Goal: Task Accomplishment & Management: Use online tool/utility

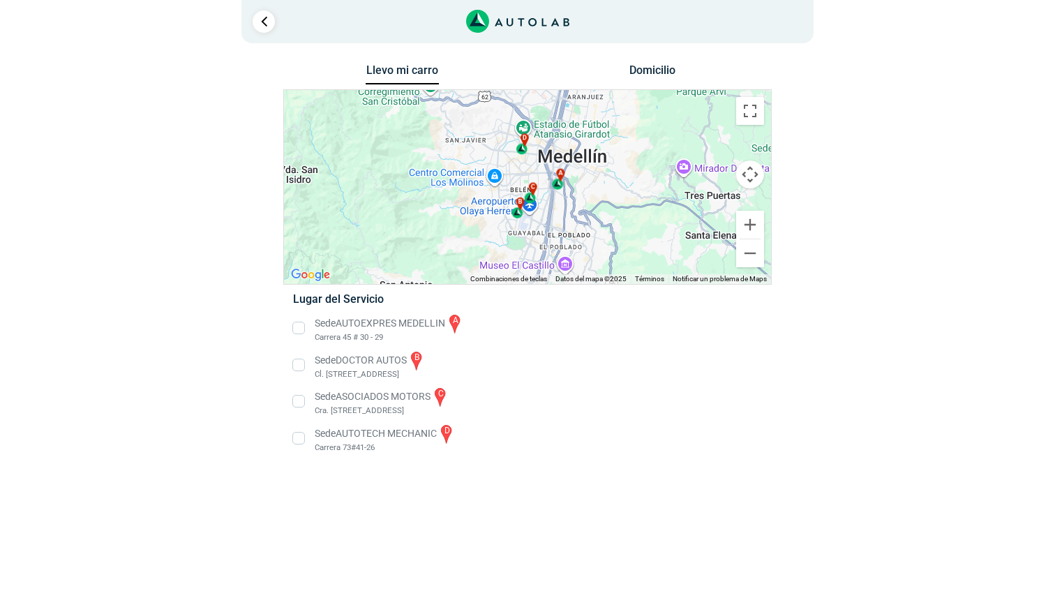
click at [310, 435] on li "Sede AUTOTECH MECHANIC d Carrera 73#41-26" at bounding box center [527, 438] width 489 height 31
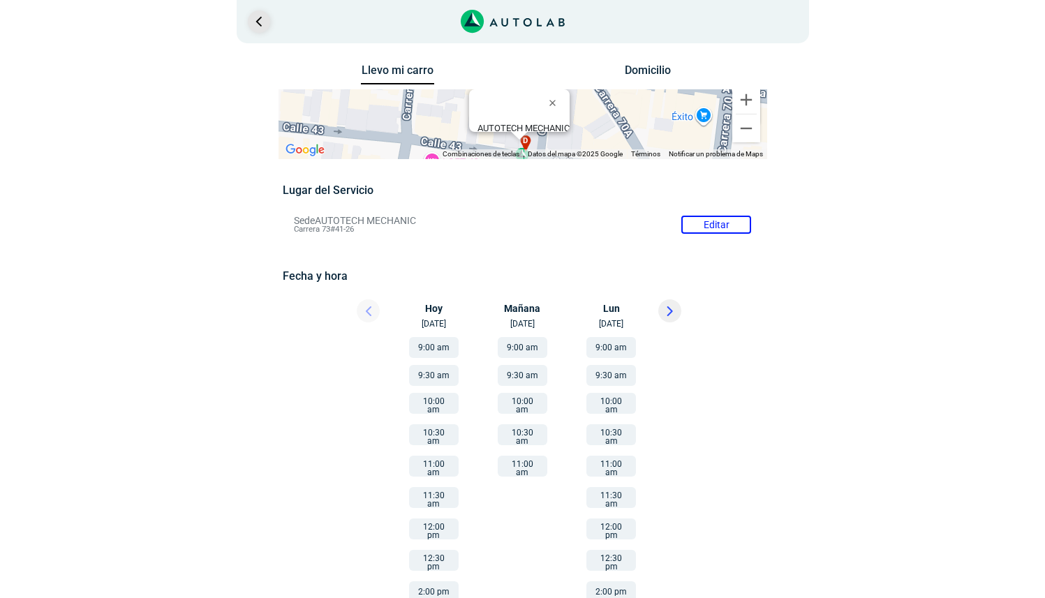
click at [259, 28] on link "Ir al paso anterior" at bounding box center [259, 21] width 22 height 22
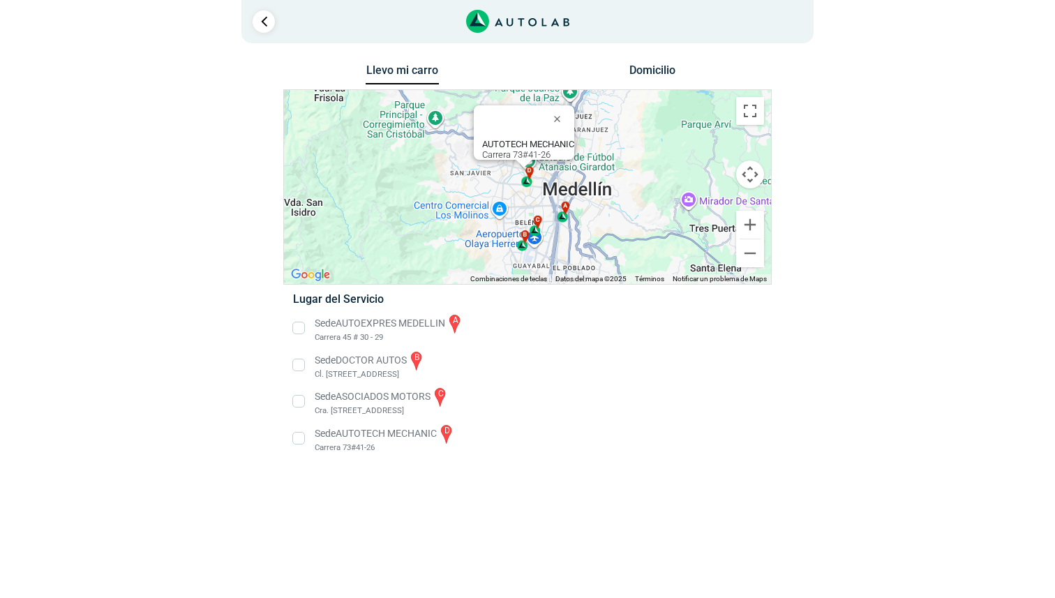
click at [558, 253] on div "a b c d AUTOTECH MECHANIC Carrera 73#41-26" at bounding box center [527, 187] width 487 height 194
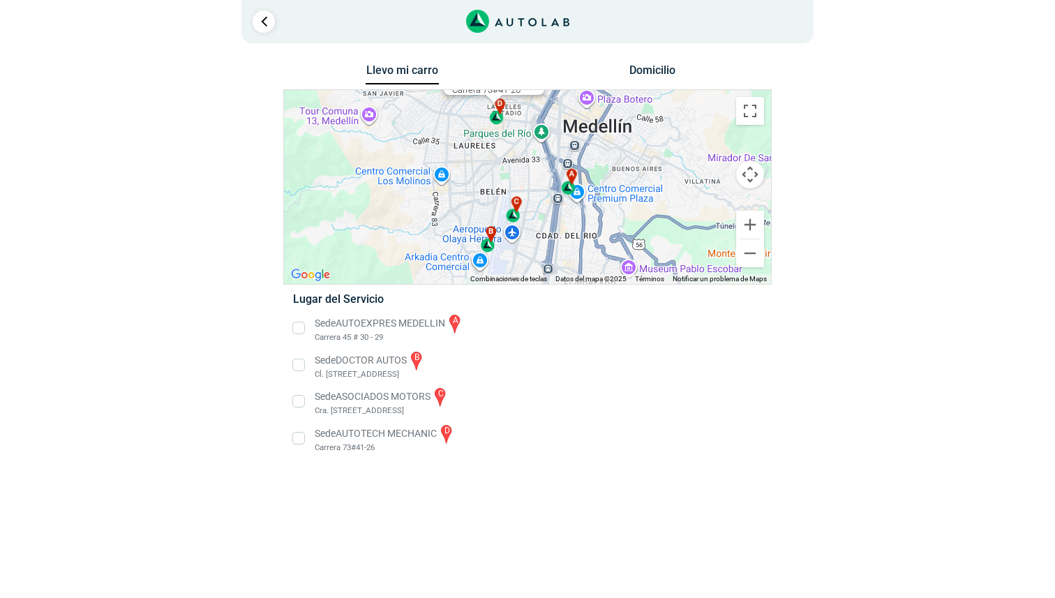
click at [558, 253] on div "a b c d AUTOTECH MECHANIC Carrera 73#41-26" at bounding box center [527, 187] width 487 height 194
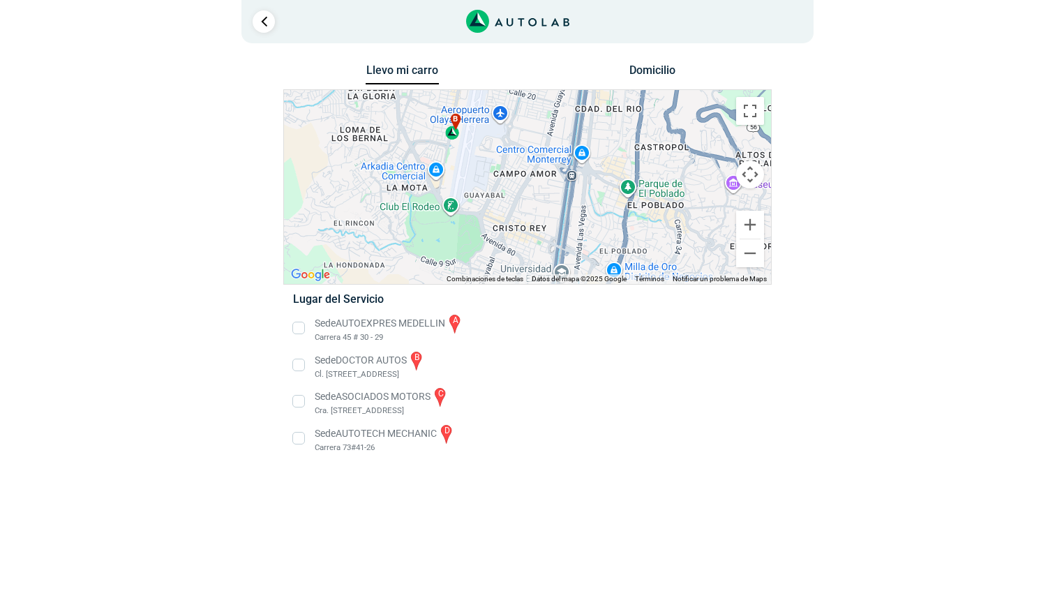
drag, startPoint x: 514, startPoint y: 254, endPoint x: 546, endPoint y: 143, distance: 115.7
click at [546, 143] on div "a b c d AUTOTECH MECHANIC Carrera 73#41-26" at bounding box center [527, 187] width 487 height 194
click at [750, 264] on button "Reducir" at bounding box center [750, 253] width 28 height 28
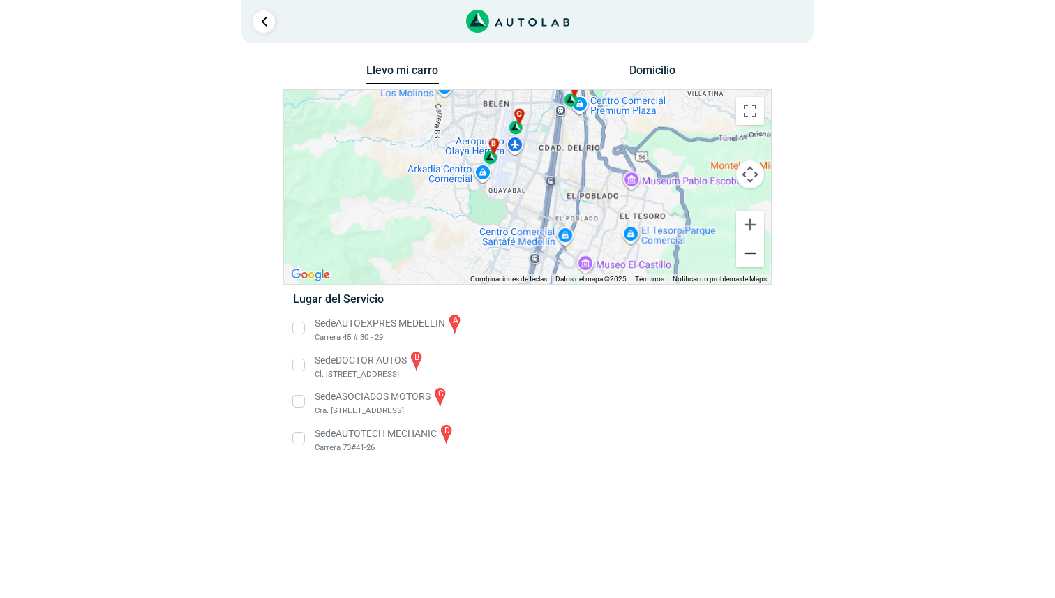
click at [750, 264] on button "Reducir" at bounding box center [750, 253] width 28 height 28
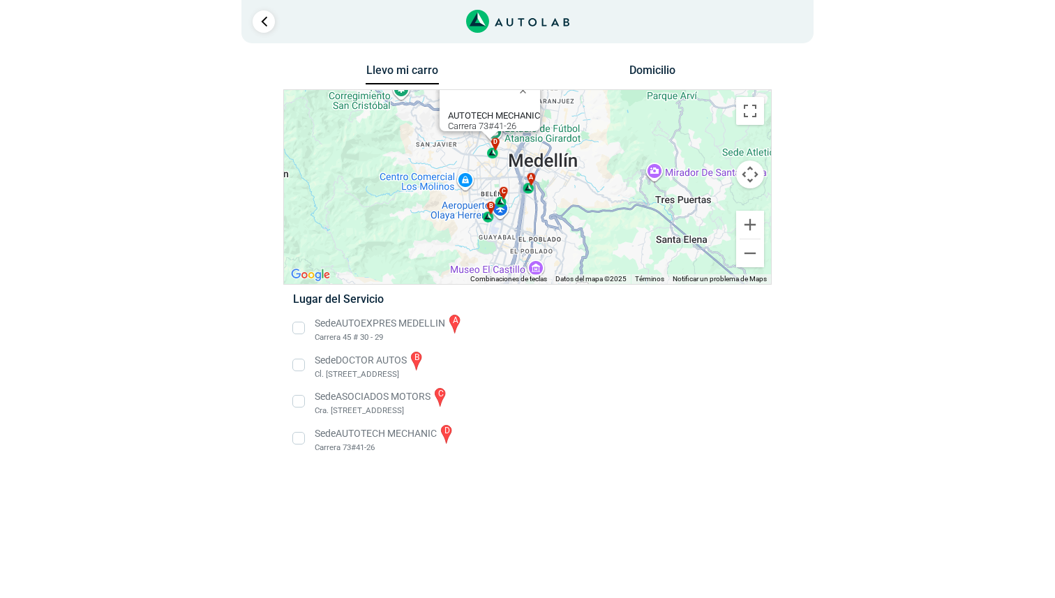
drag, startPoint x: 632, startPoint y: 186, endPoint x: 612, endPoint y: 237, distance: 55.5
click at [612, 237] on div "a b c d AUTOTECH MECHANIC Carrera 73#41-26" at bounding box center [527, 187] width 487 height 194
click at [530, 200] on div "a b c d AUTOTECH MECHANIC Carrera 73#41-26" at bounding box center [527, 187] width 487 height 194
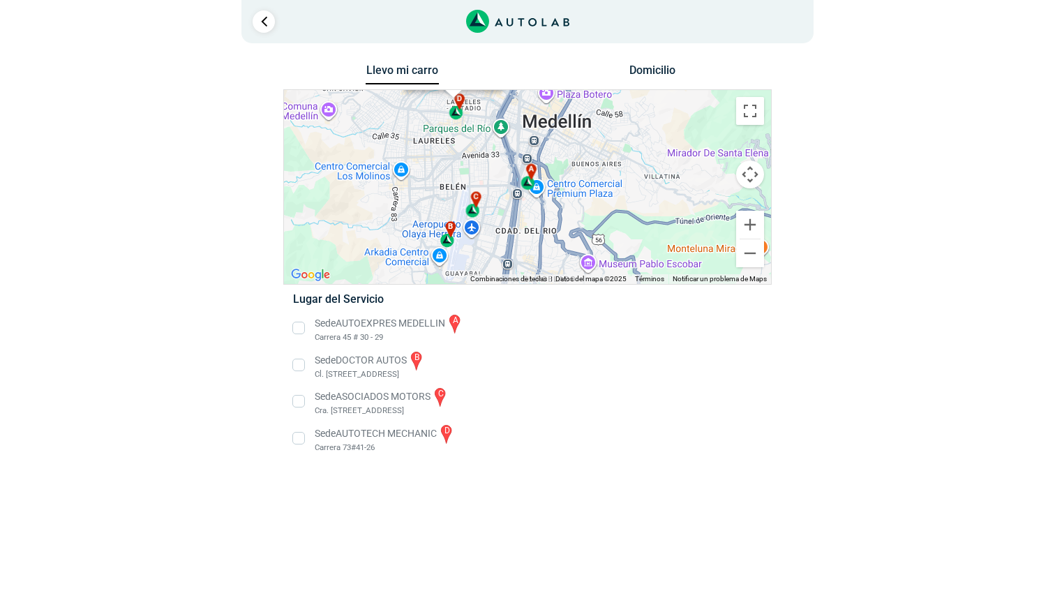
click at [530, 200] on div "a b c d AUTOTECH MECHANIC Carrera 73#41-26" at bounding box center [527, 187] width 487 height 194
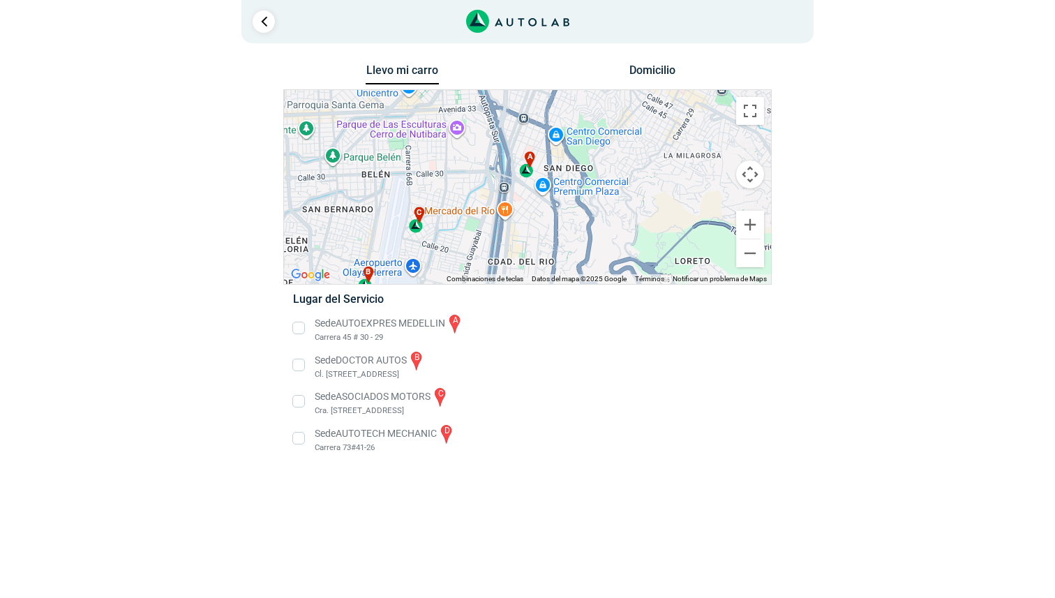
click at [526, 194] on div "a b c d AUTOTECH MECHANIC Carrera 73#41-26" at bounding box center [527, 187] width 487 height 194
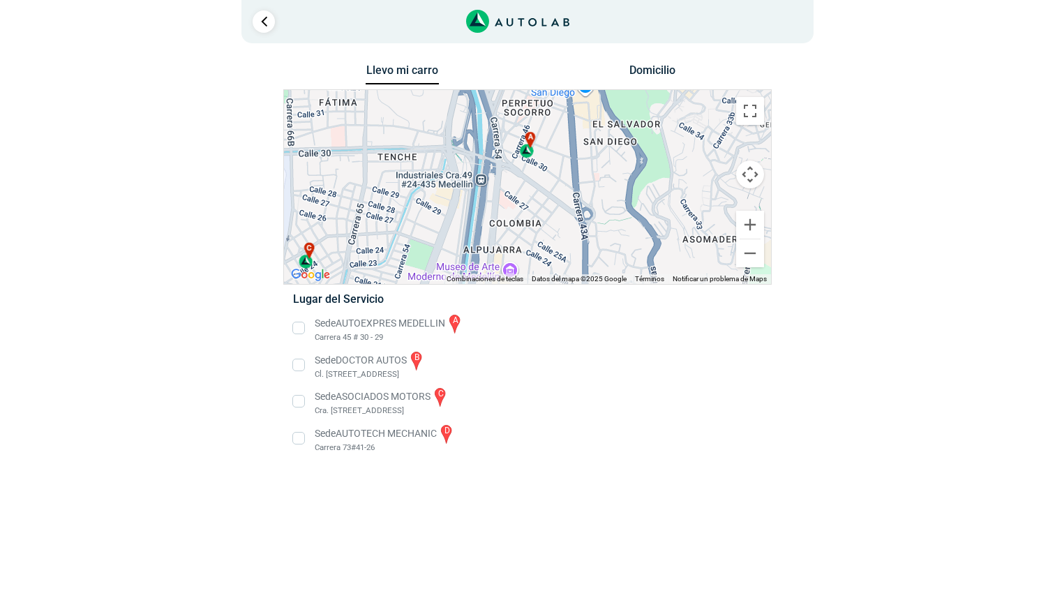
click at [525, 167] on div "a b c d AUTOTECH MECHANIC Carrera 73#41-26" at bounding box center [527, 187] width 487 height 194
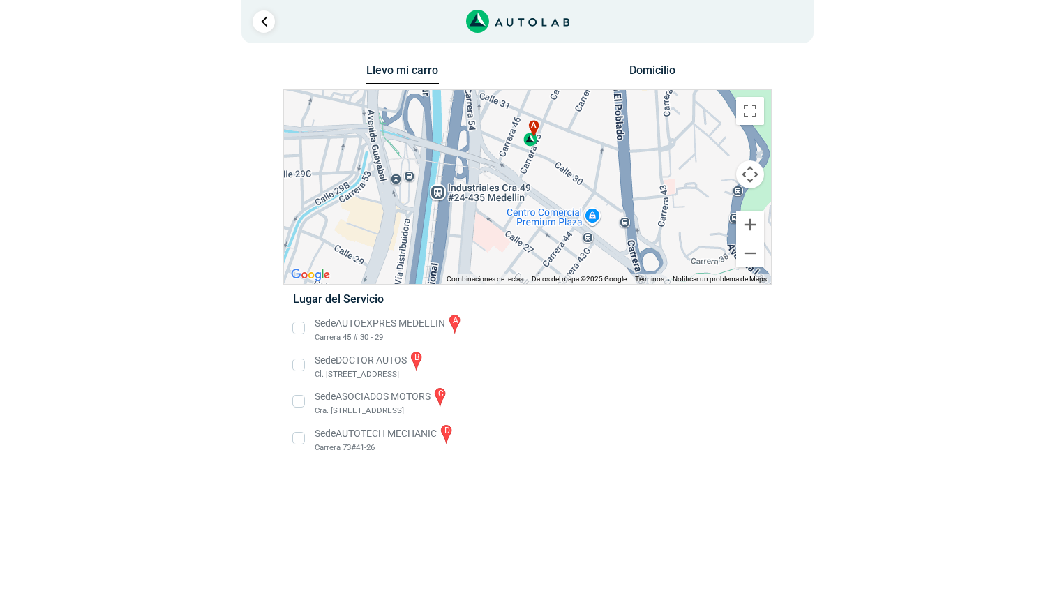
click at [300, 331] on li "Sede AUTOEXPRES MEDELLIN a Carrera 45 # 30 - 29" at bounding box center [527, 328] width 489 height 31
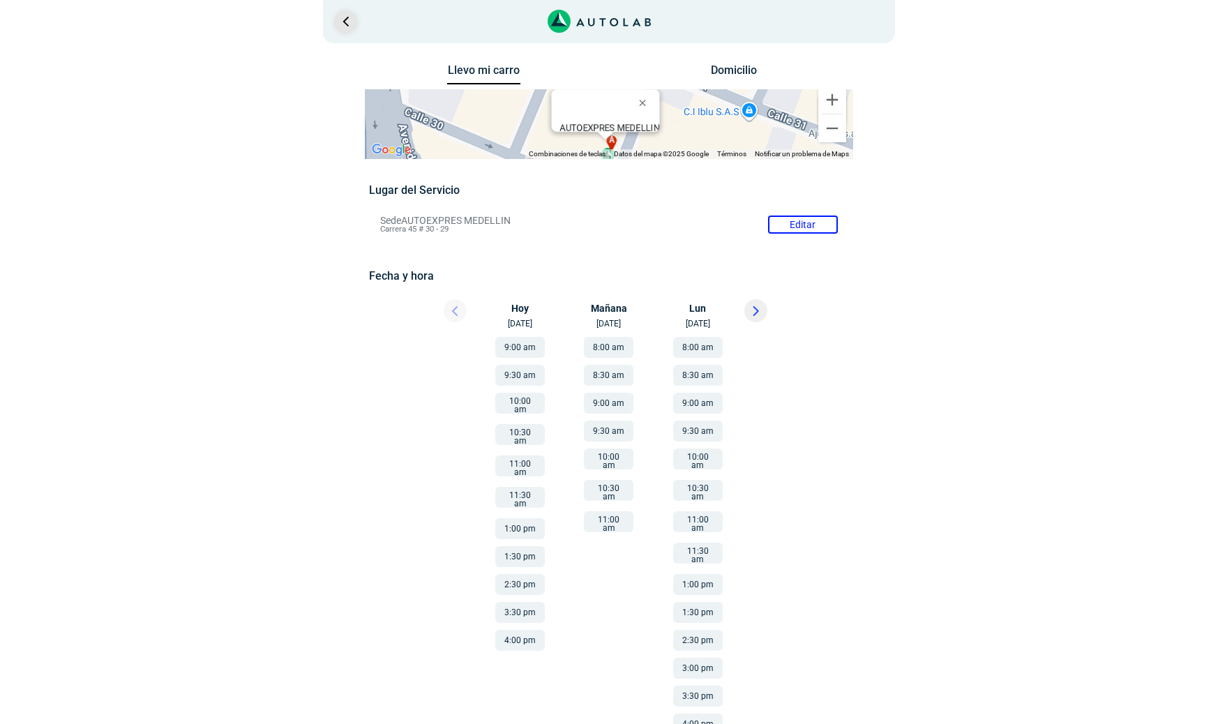
click at [339, 24] on link "Ir al paso anterior" at bounding box center [345, 21] width 22 height 22
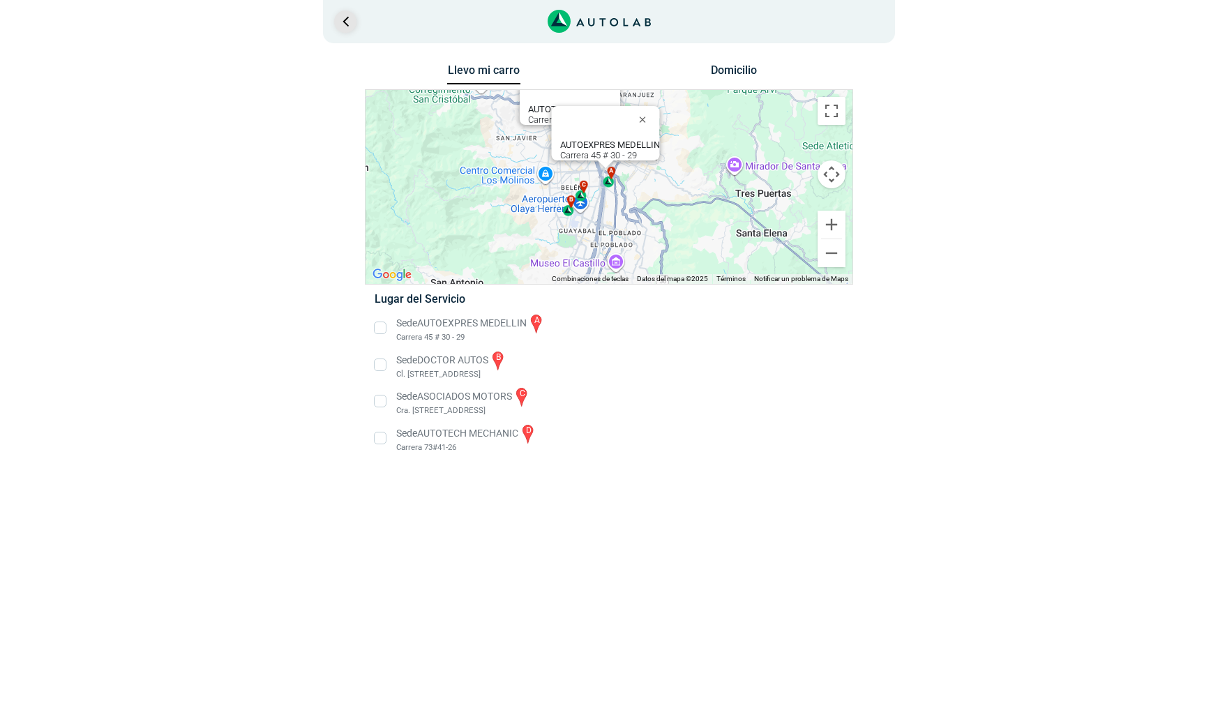
click at [339, 24] on link "Ir al paso anterior" at bounding box center [345, 21] width 22 height 22
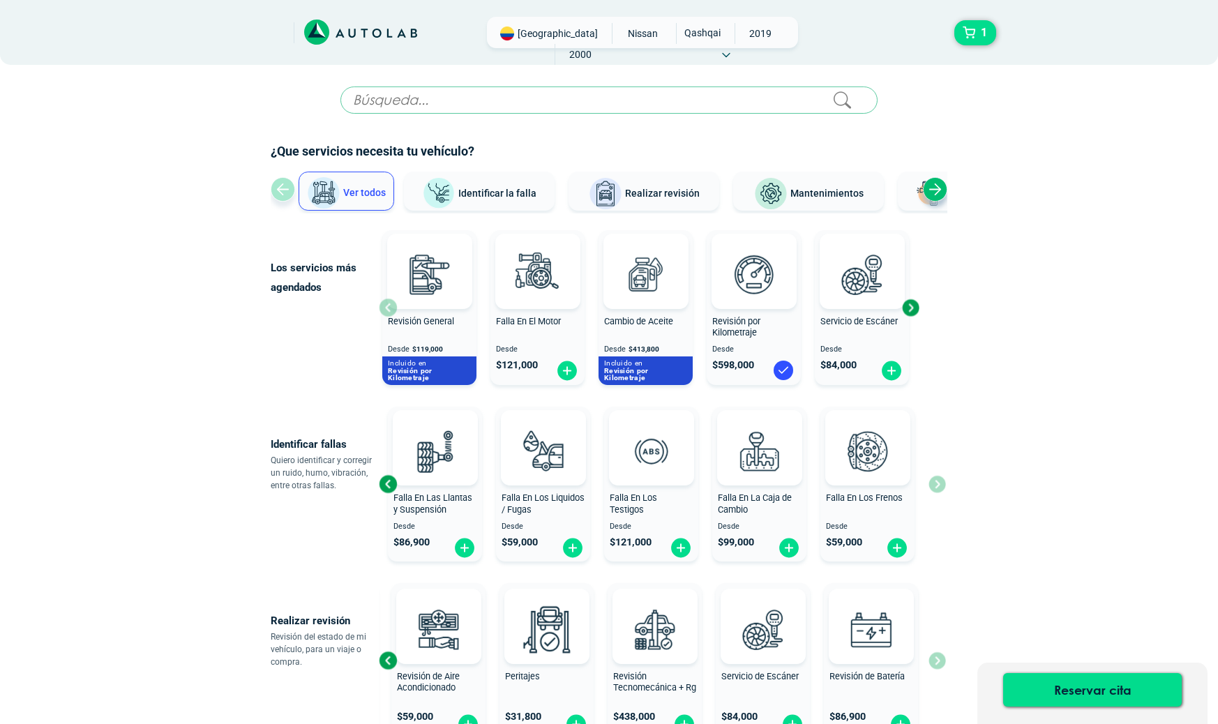
click at [579, 114] on div "Launch demo modal" at bounding box center [609, 106] width 537 height 38
click at [571, 106] on input "text" at bounding box center [609, 100] width 537 height 27
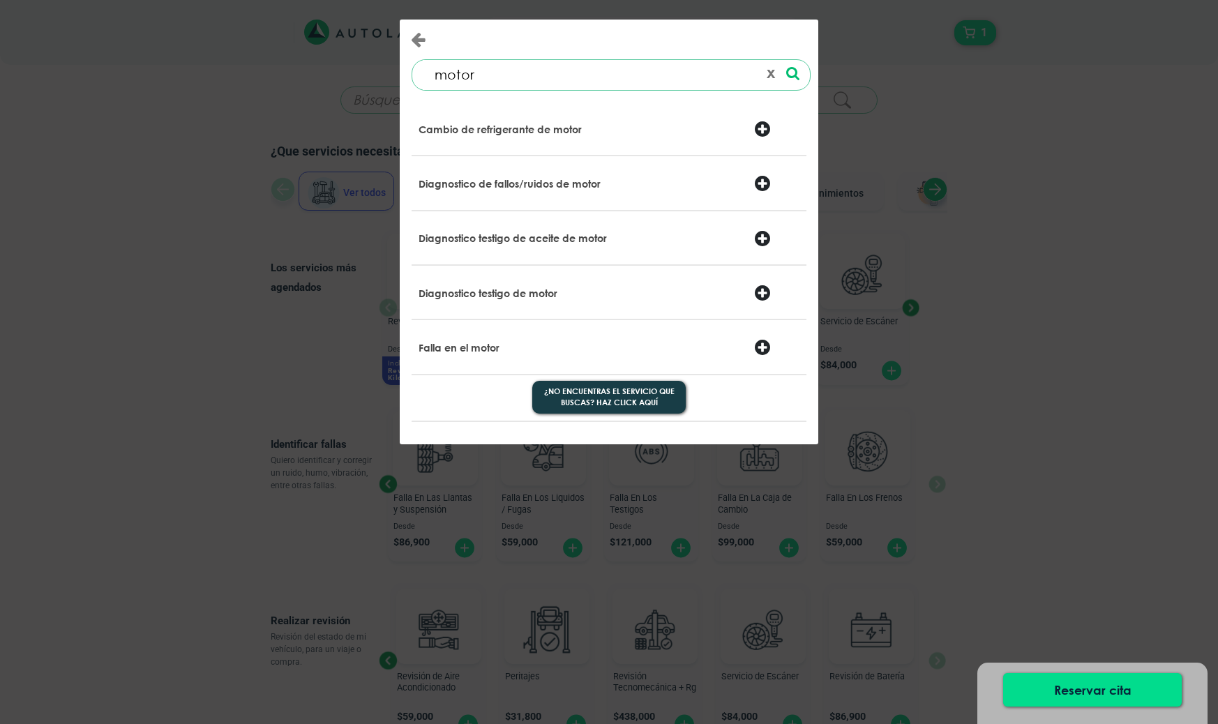
type input "motor"
click at [1048, 309] on div "motor 0 results are available, use up and down arrow keys to navigate. ¿No encu…" at bounding box center [609, 362] width 1218 height 724
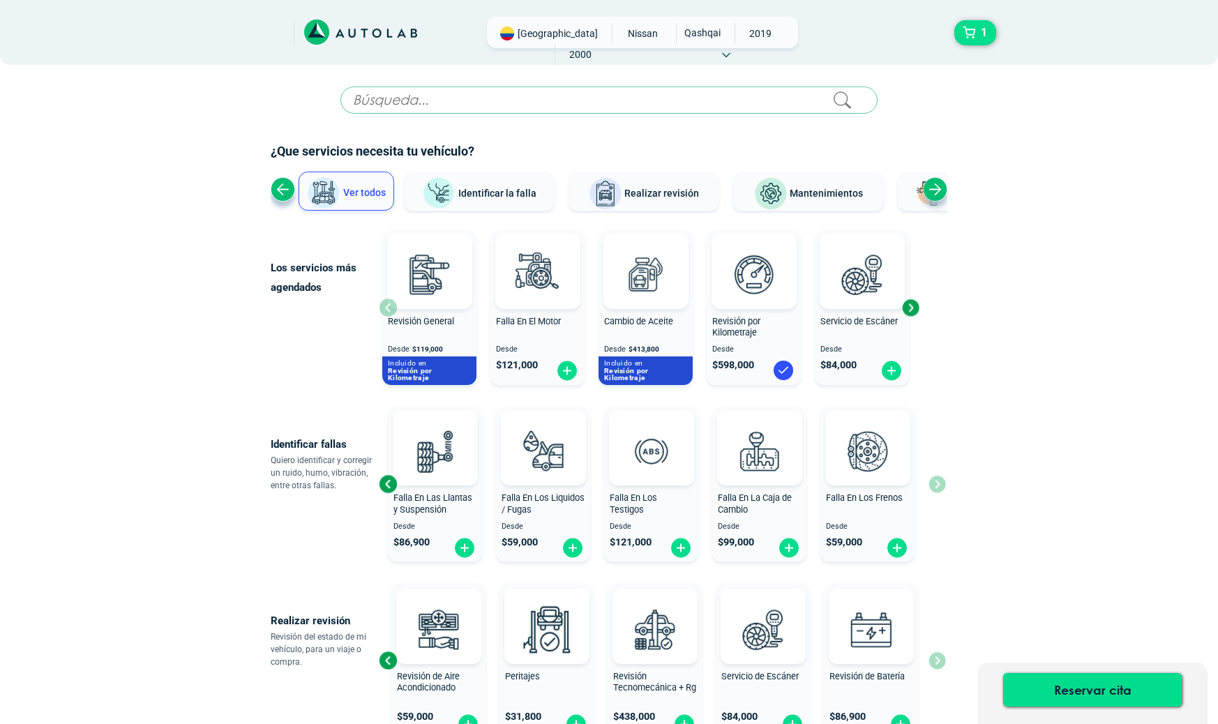
click at [852, 191] on span "Mantenimientos" at bounding box center [826, 193] width 73 height 11
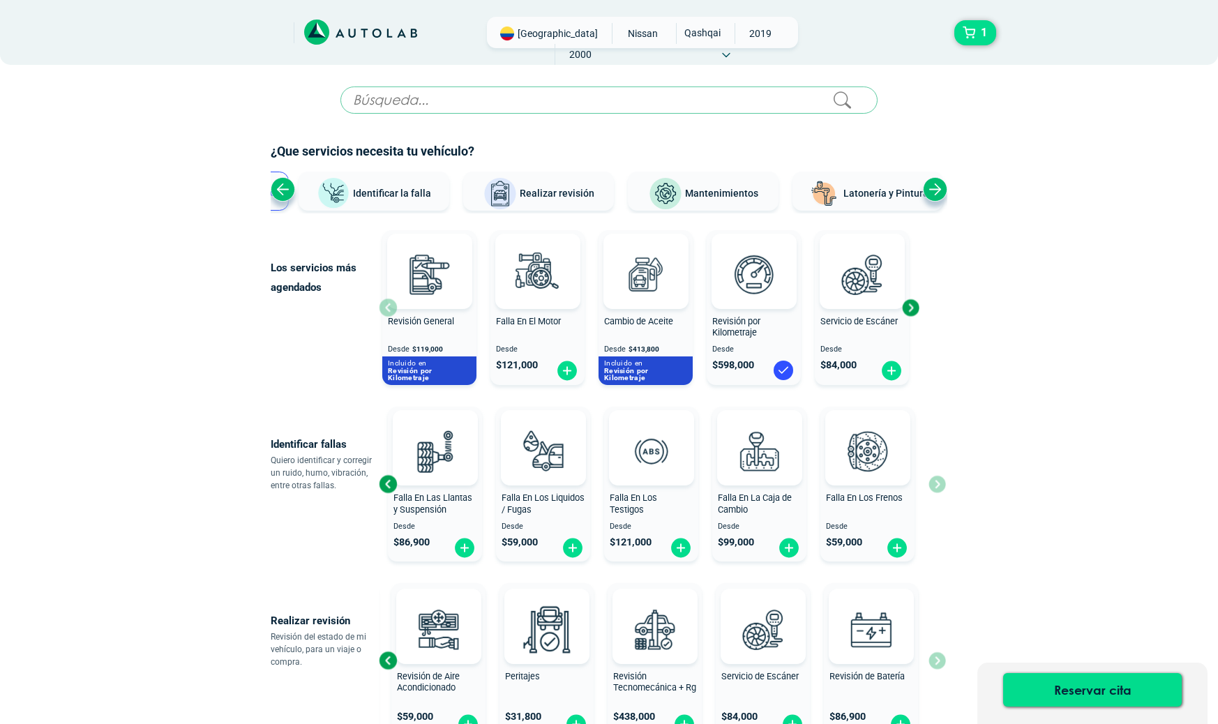
click at [706, 202] on button "Mantenimientos" at bounding box center [703, 191] width 151 height 39
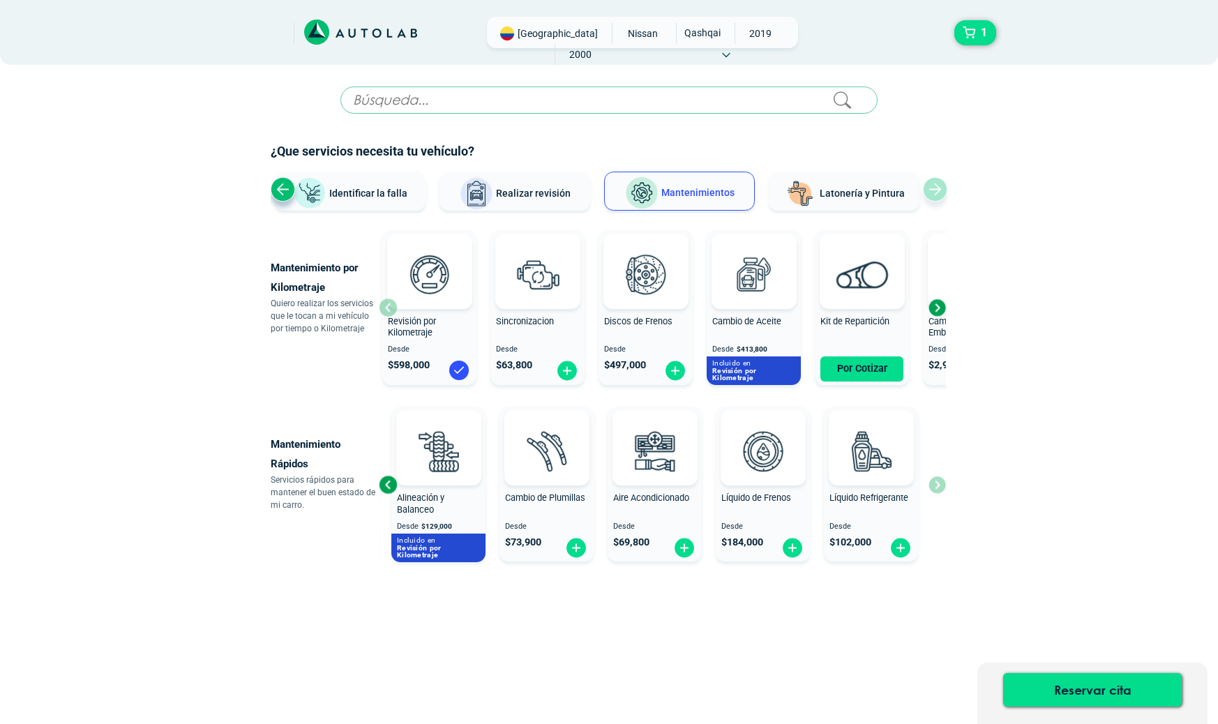
click at [535, 204] on button "Realizar revisión" at bounding box center [515, 191] width 151 height 39
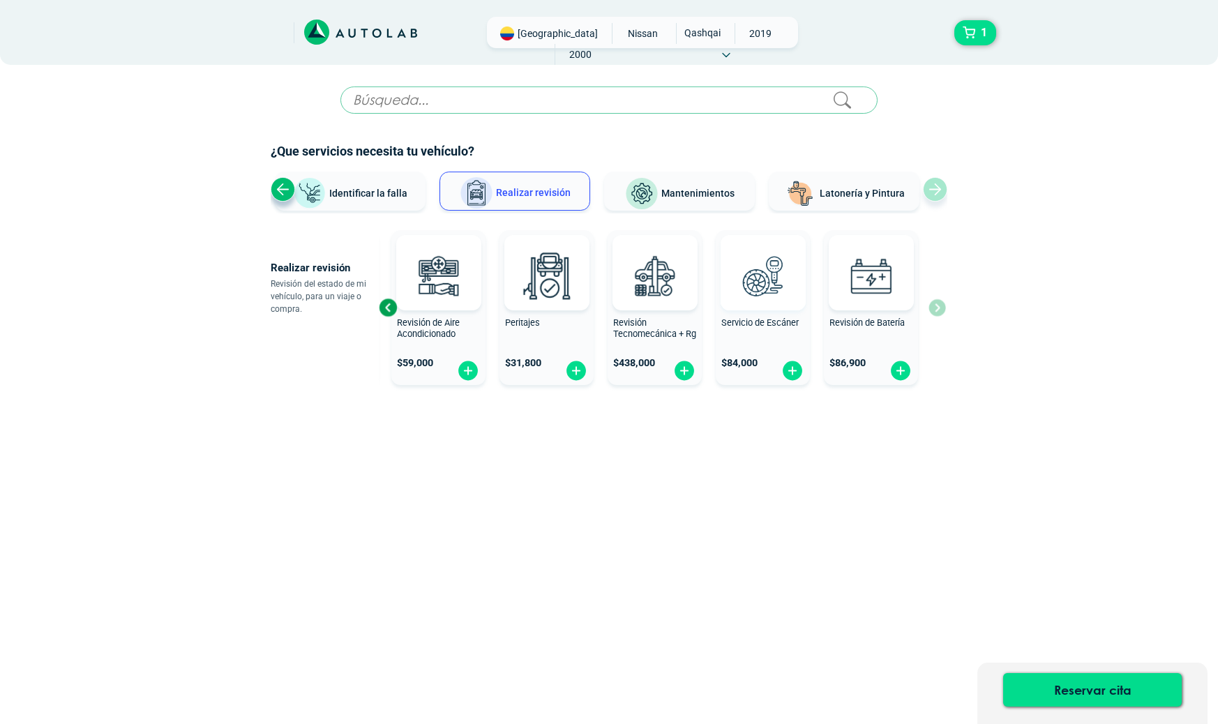
click at [770, 295] on img at bounding box center [762, 275] width 61 height 61
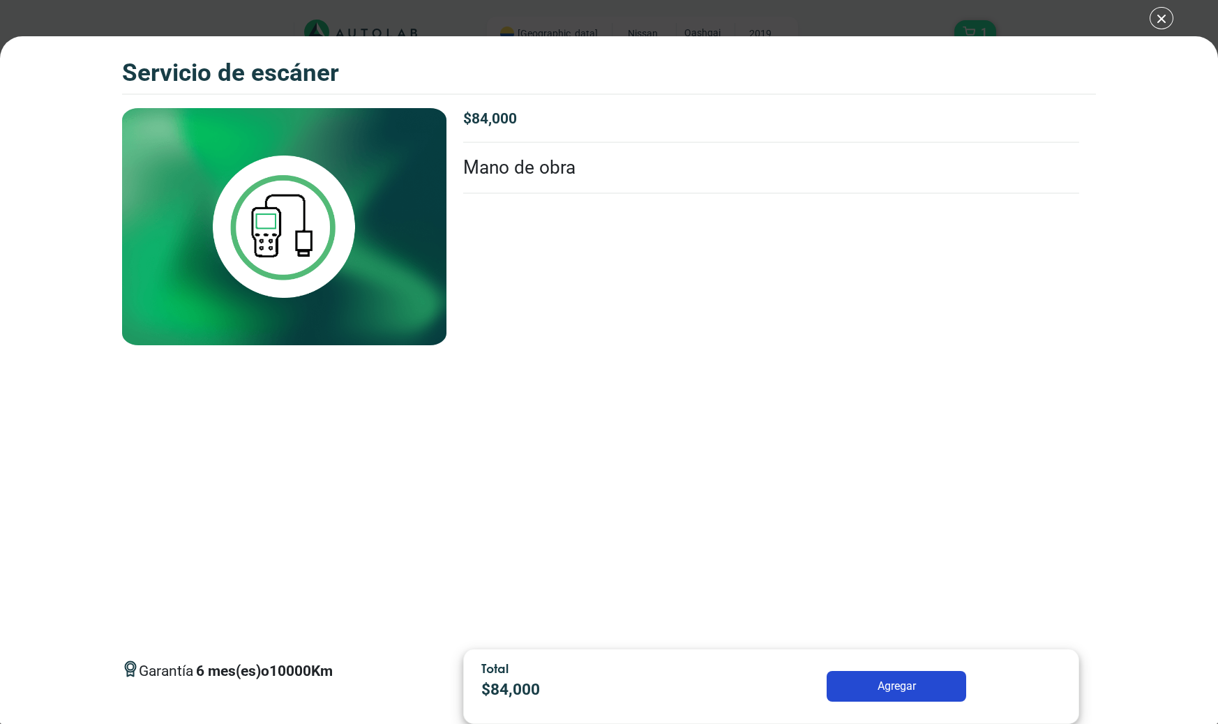
click at [1054, 18] on div "Servicio de escáner 2 Servicio de escáner 6" at bounding box center [609, 362] width 1218 height 724
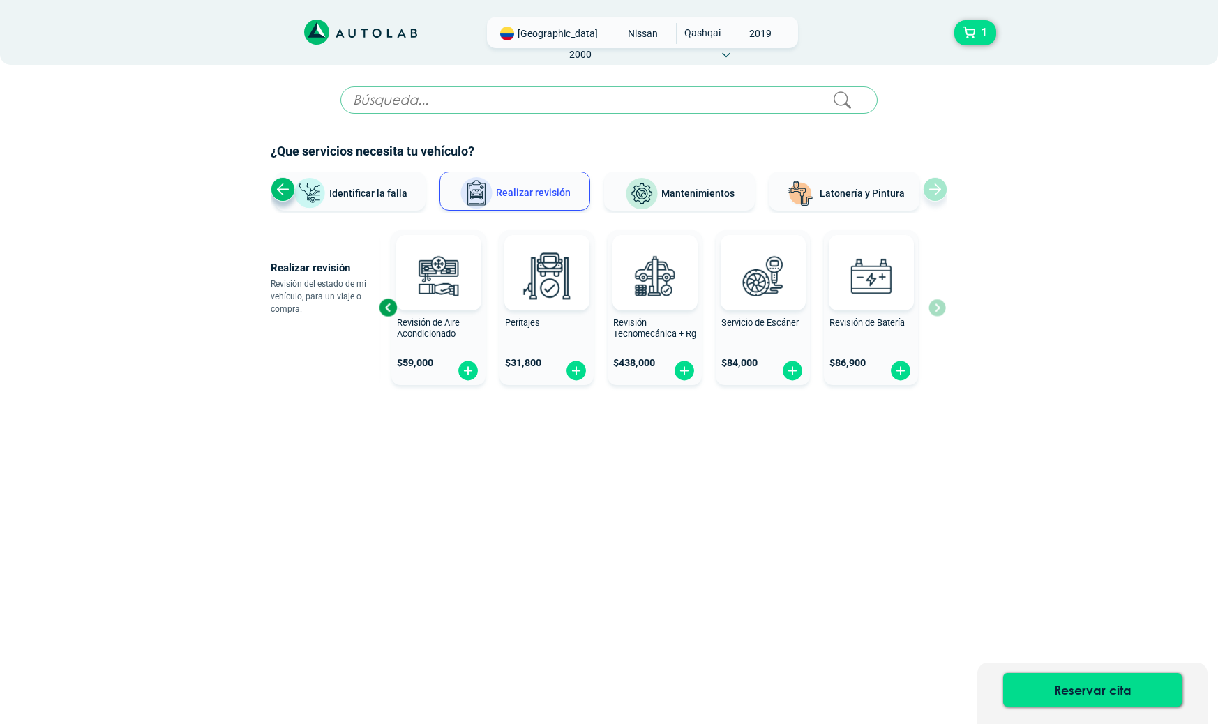
click at [343, 197] on span "Identificar la falla" at bounding box center [368, 192] width 78 height 11
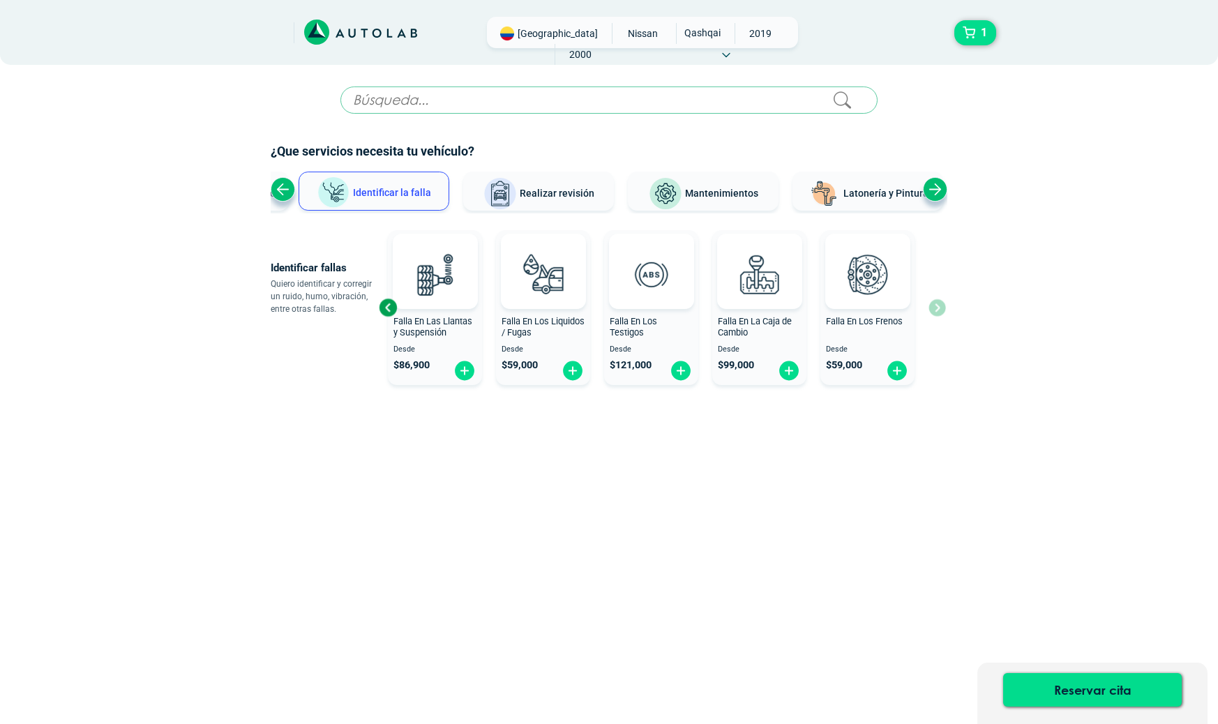
click at [760, 501] on div "× ESTE SERVICIO YA ESTÁ INCLUÍDO Launch demo modal motor 0 results are availabl…" at bounding box center [609, 300] width 677 height 426
